Goal: Find specific fact: Find specific fact

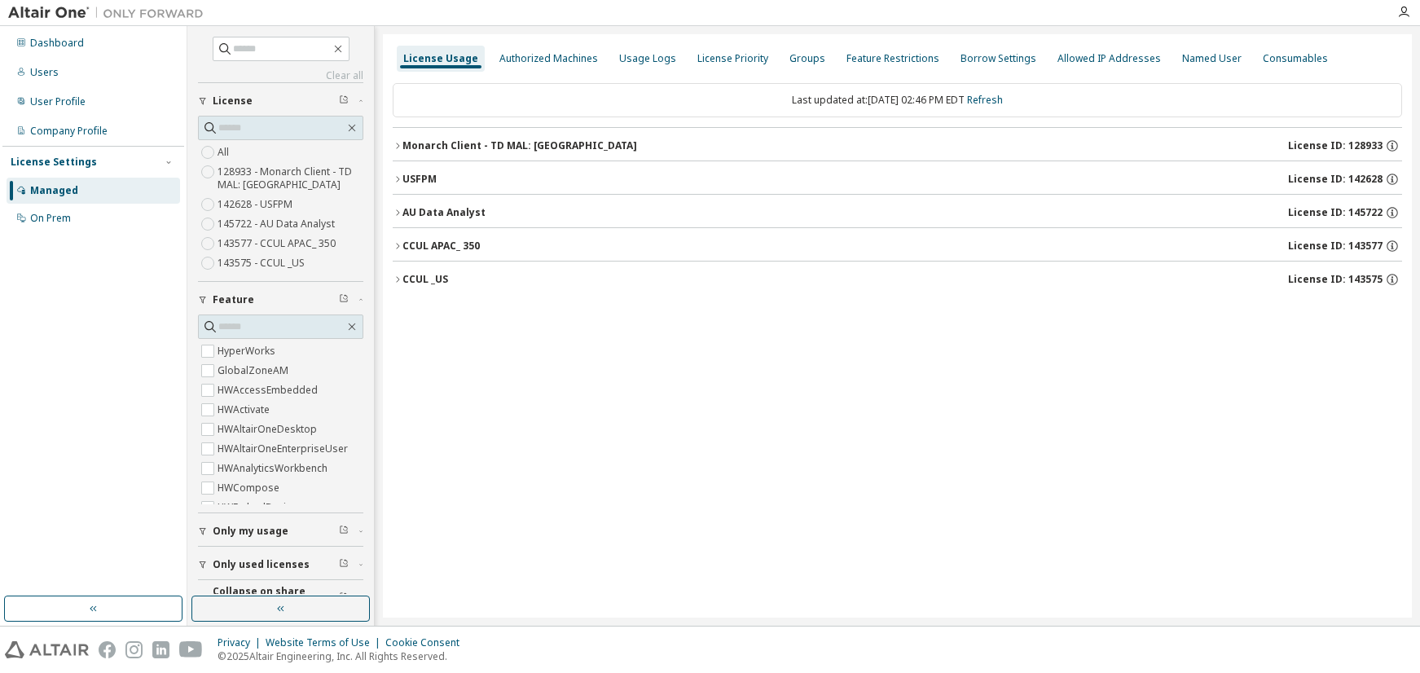
click at [456, 204] on button "AU Data Analyst License ID: 145722" at bounding box center [897, 213] width 1009 height 36
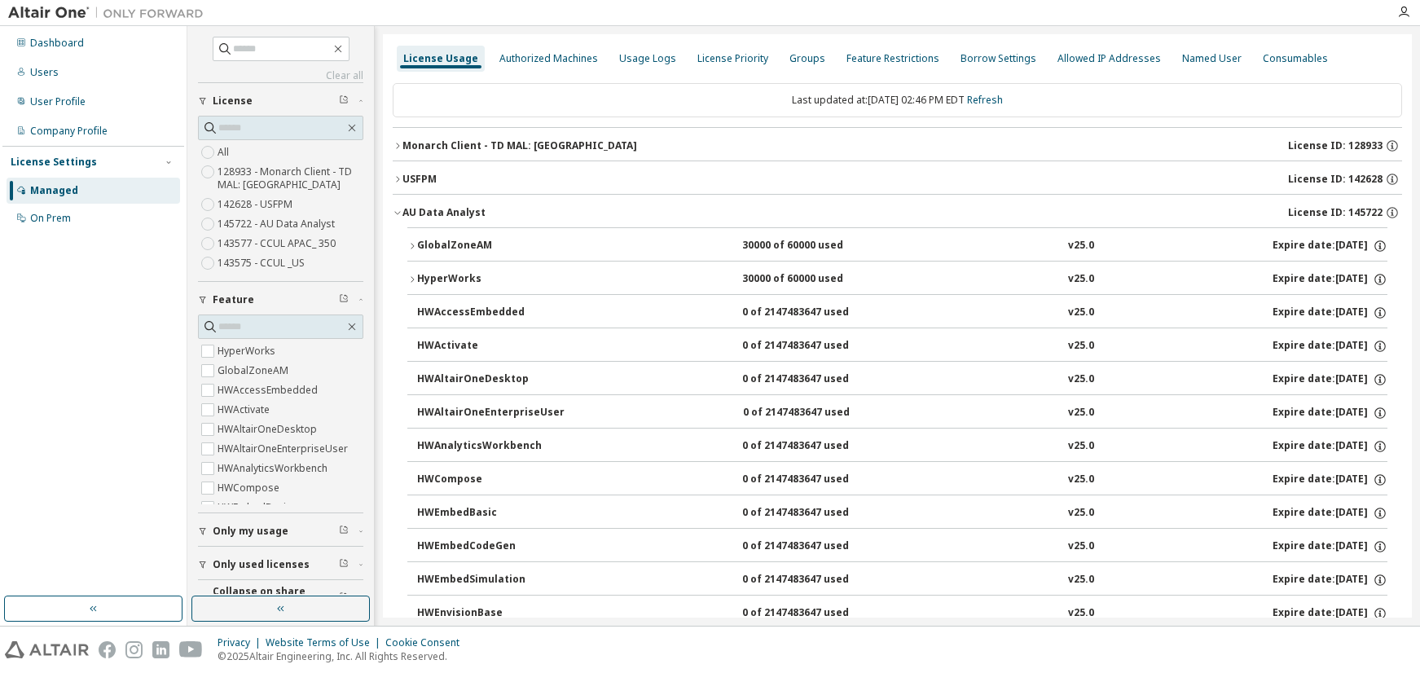
click at [462, 241] on div "GlobalZoneAM" at bounding box center [490, 246] width 147 height 15
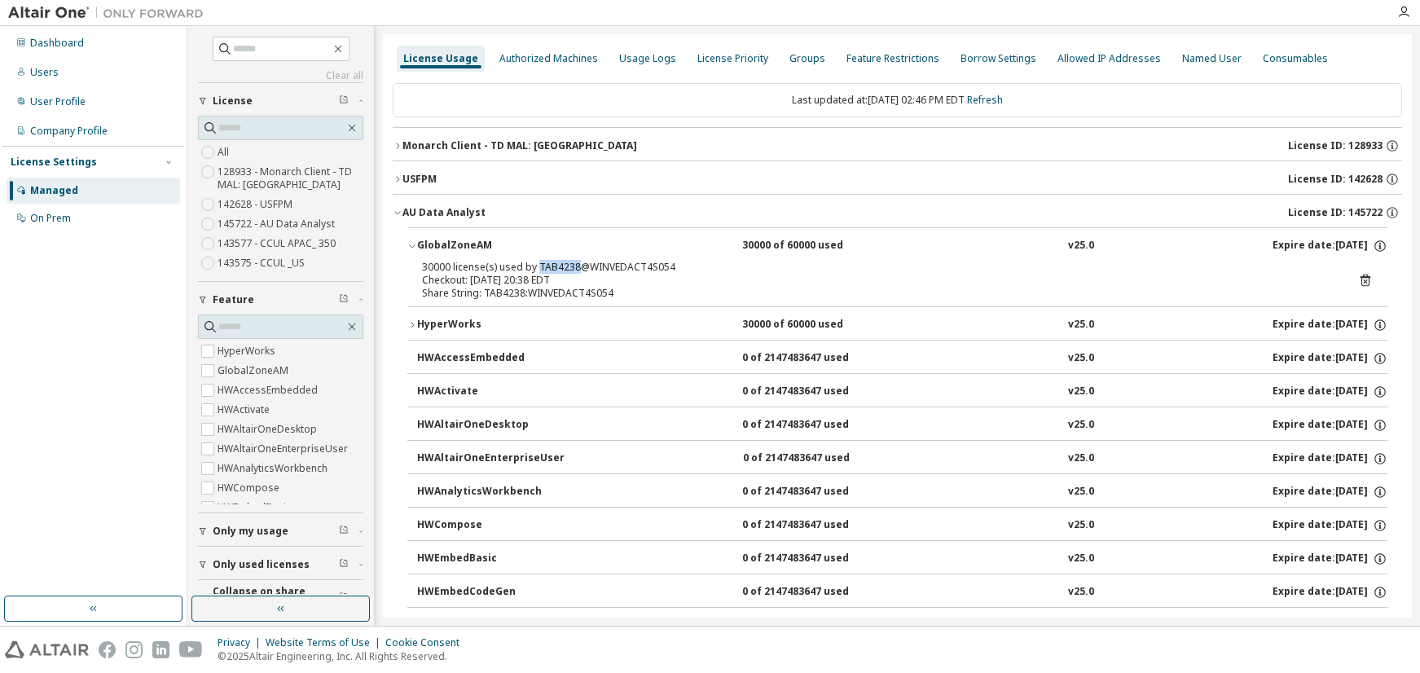
drag, startPoint x: 535, startPoint y: 262, endPoint x: 574, endPoint y: 263, distance: 38.3
click at [574, 263] on div "30000 license(s) used by TAB4238@WINVEDACT4S054" at bounding box center [878, 267] width 912 height 13
copy div "TAB4238"
